Goal: Task Accomplishment & Management: Manage account settings

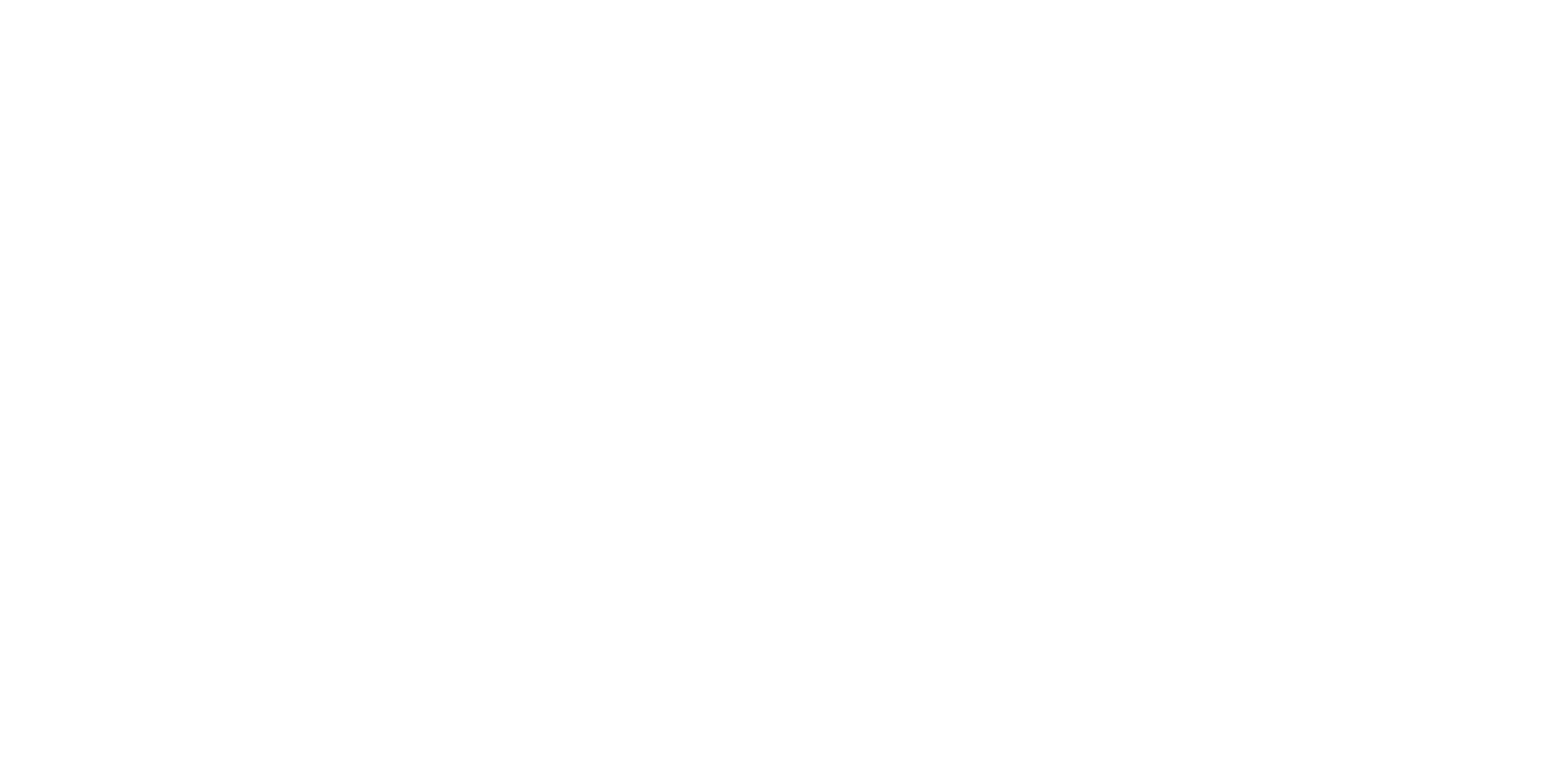
type input "**********"
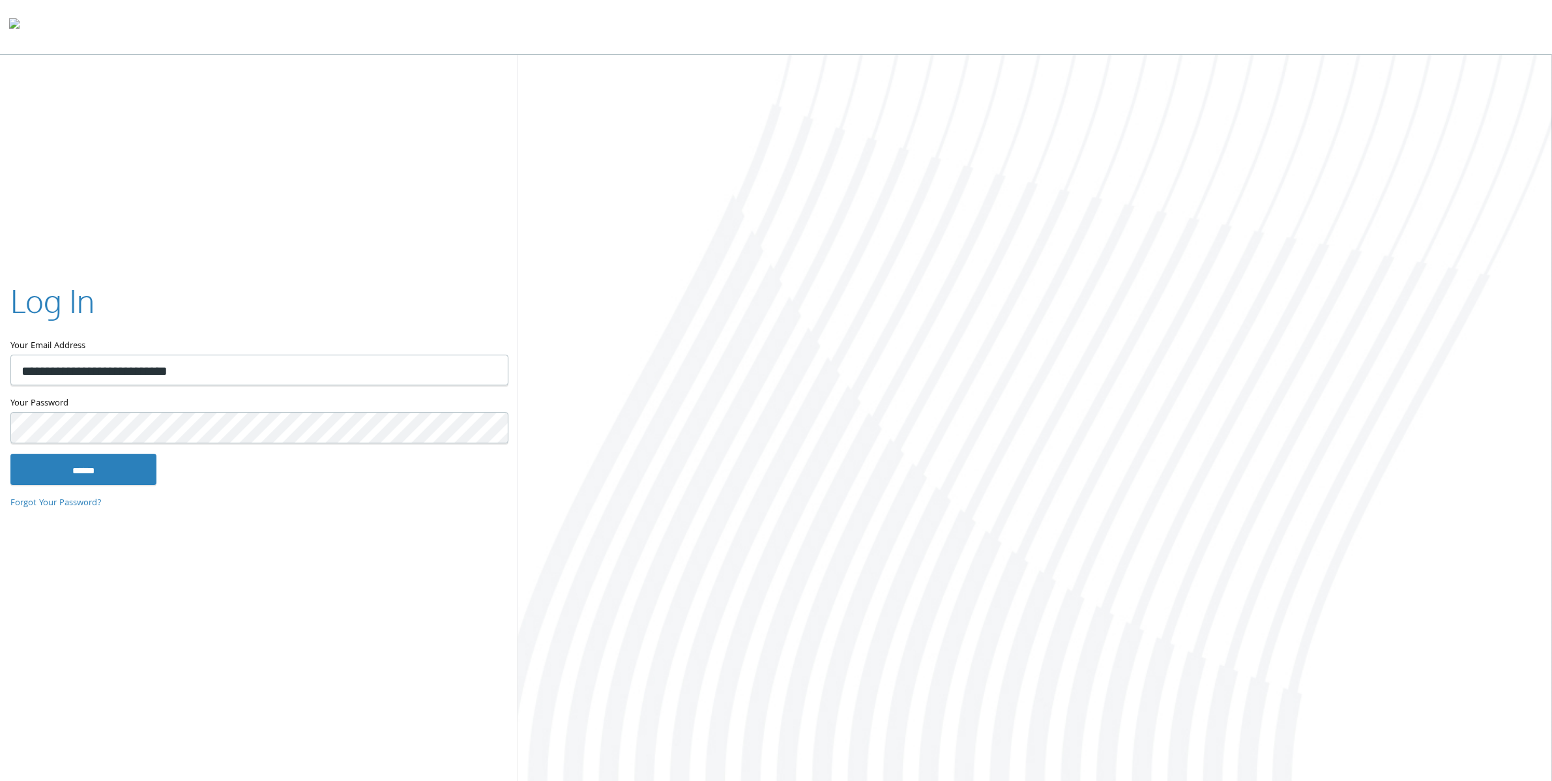
click at [72, 500] on link "Forgot Your Password?" at bounding box center [55, 503] width 91 height 14
click at [93, 466] on input "******" at bounding box center [83, 469] width 146 height 31
